Goal: Information Seeking & Learning: Learn about a topic

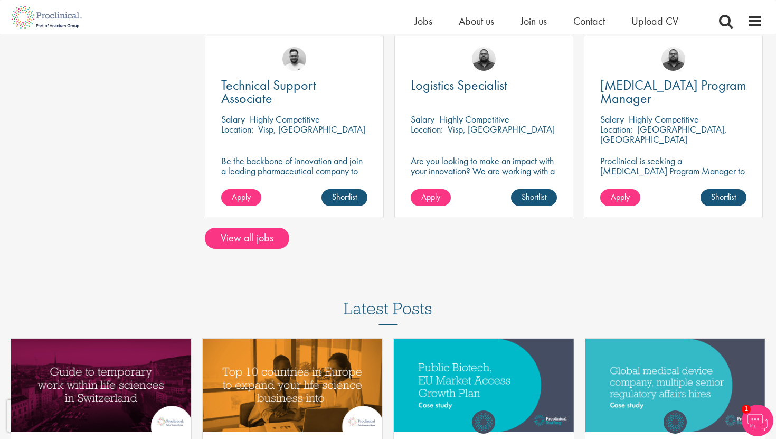
scroll to position [875, 0]
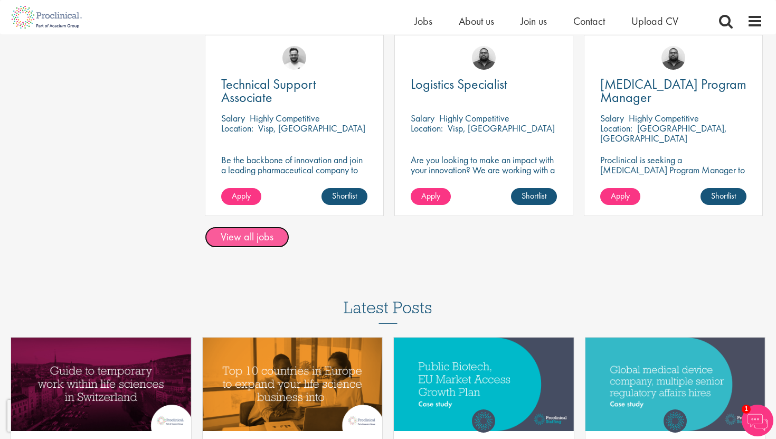
click at [231, 227] on link "View all jobs" at bounding box center [247, 237] width 84 height 21
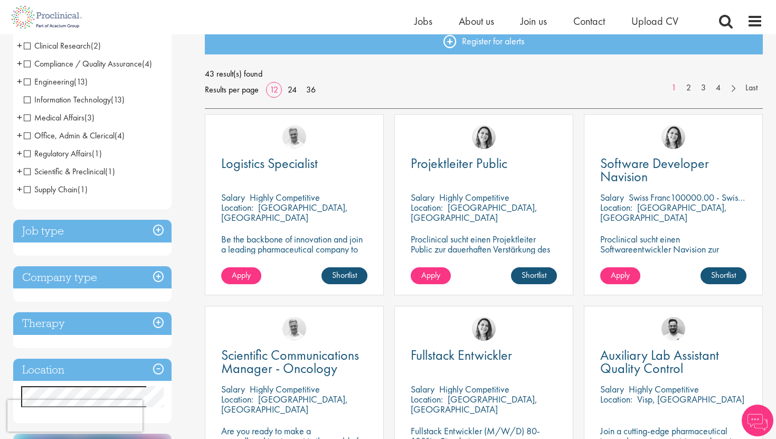
scroll to position [125, 0]
click at [165, 276] on h3 "Company type" at bounding box center [92, 277] width 158 height 23
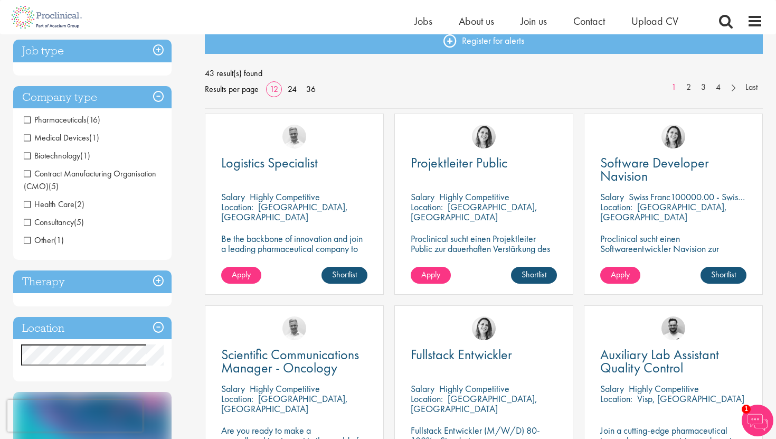
click at [27, 117] on span "Pharmaceuticals" at bounding box center [55, 119] width 63 height 11
click at [27, 121] on span "Pharmaceuticals" at bounding box center [55, 119] width 63 height 11
click at [26, 158] on span "Biotechnology" at bounding box center [52, 155] width 57 height 11
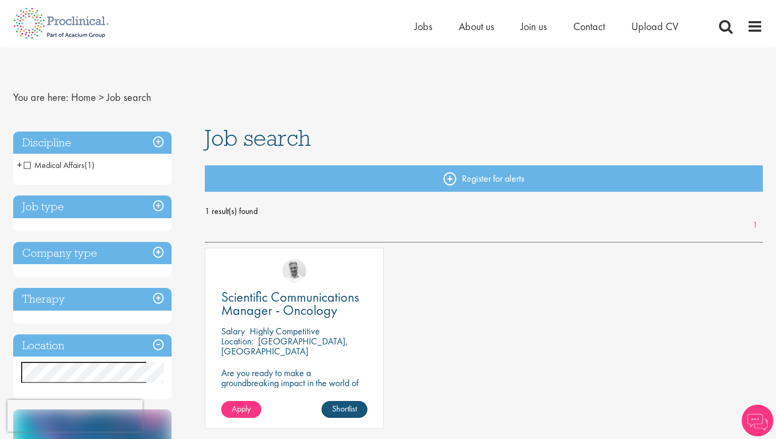
click at [155, 251] on h3 "Company type" at bounding box center [92, 253] width 158 height 23
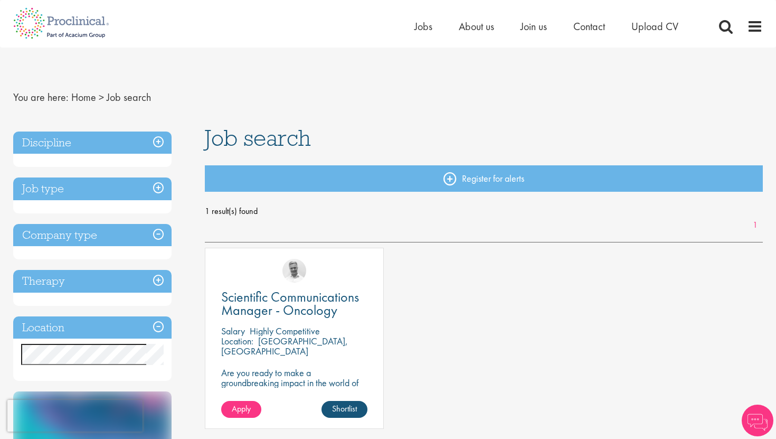
click at [162, 236] on h3 "Company type" at bounding box center [92, 235] width 158 height 23
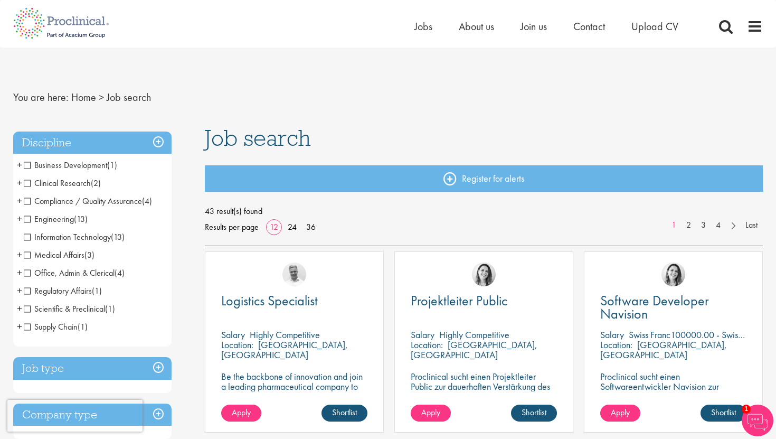
click at [156, 142] on h3 "Discipline" at bounding box center [92, 142] width 158 height 23
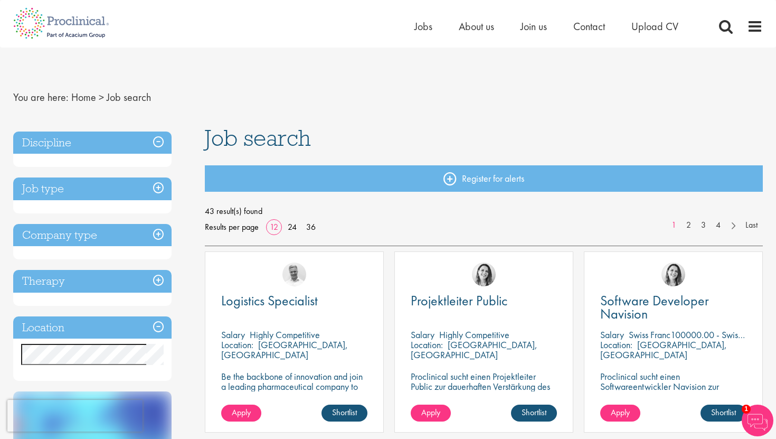
click at [157, 235] on h3 "Company type" at bounding box center [92, 235] width 158 height 23
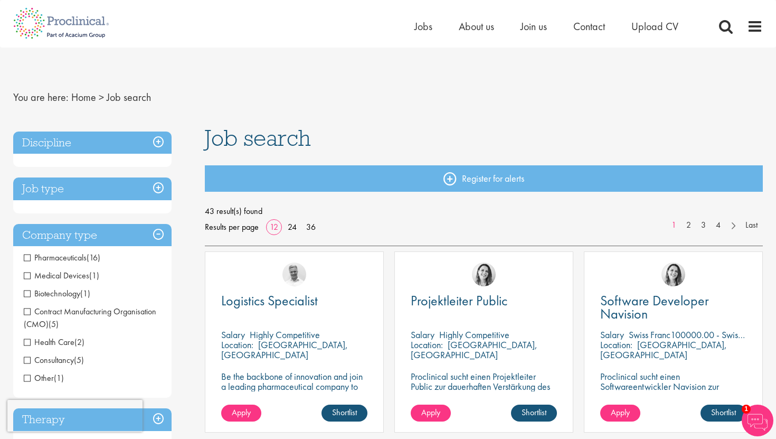
click at [31, 257] on span "Pharmaceuticals" at bounding box center [55, 257] width 63 height 11
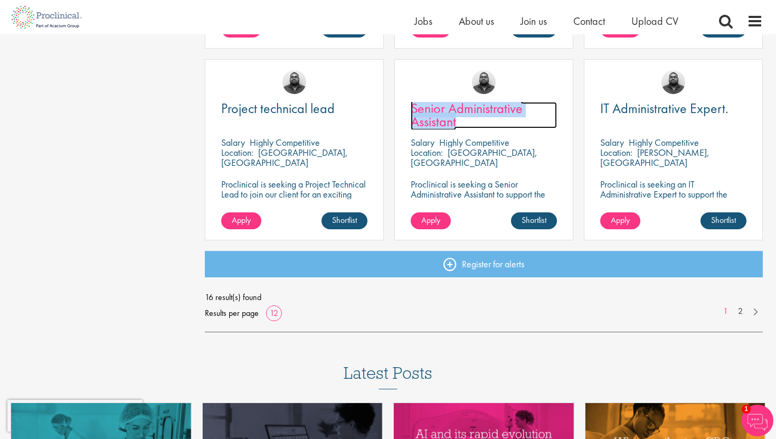
scroll to position [849, 0]
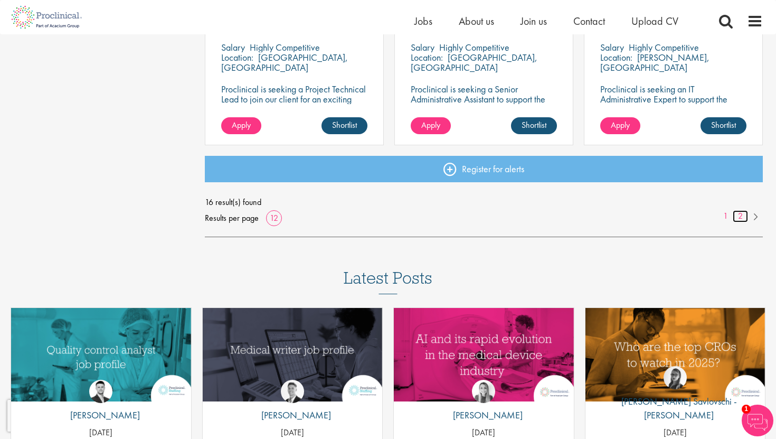
click at [737, 218] on link "2" at bounding box center [740, 216] width 15 height 12
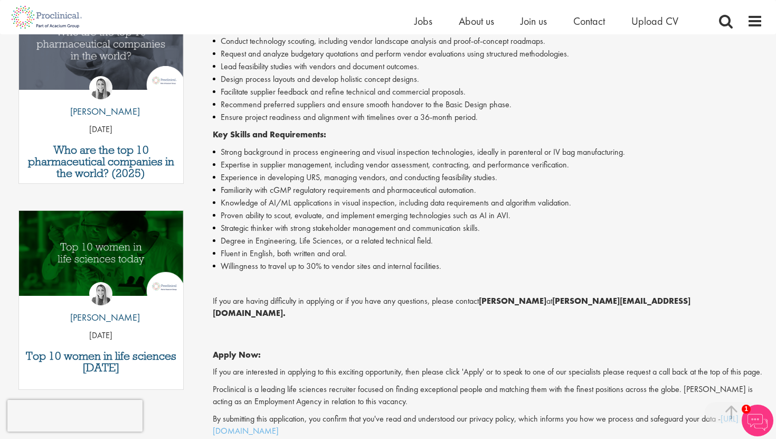
scroll to position [380, 0]
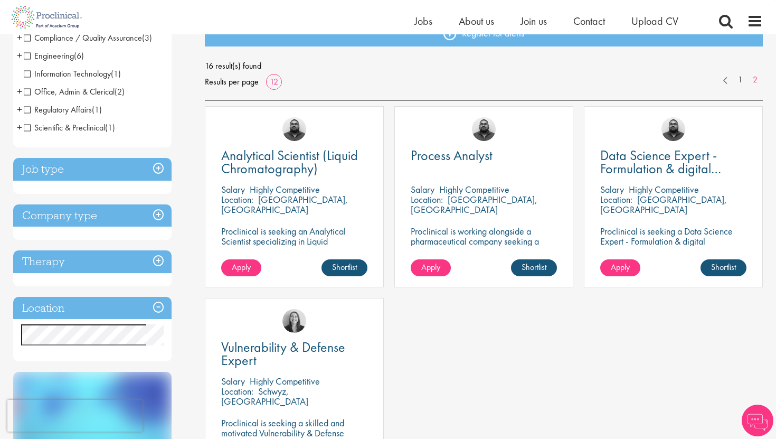
scroll to position [131, 0]
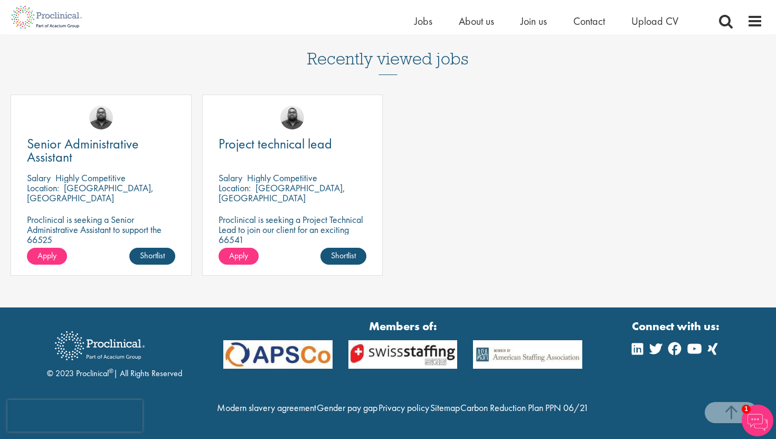
scroll to position [908, 0]
click at [308, 139] on span "Project technical lead" at bounding box center [276, 144] width 114 height 18
